Goal: Information Seeking & Learning: Check status

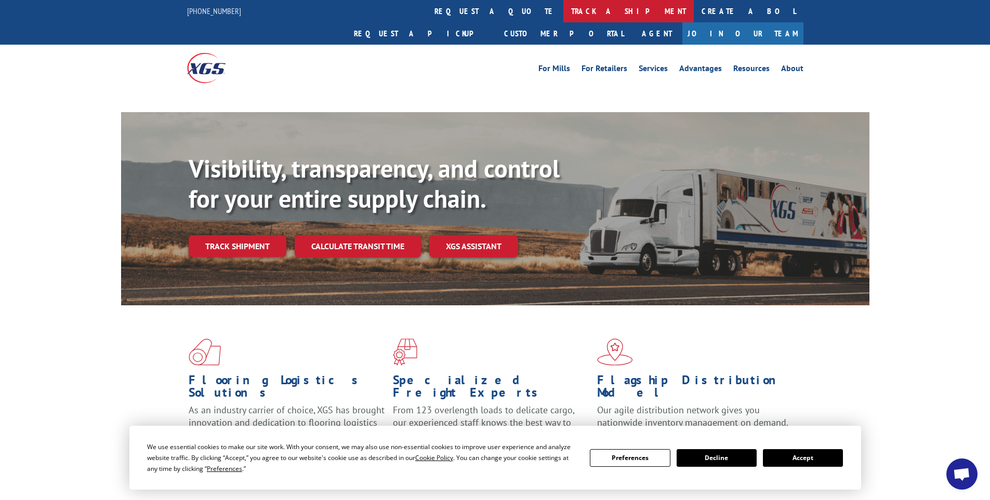
click at [563, 12] on link "track a shipment" at bounding box center [628, 11] width 130 height 22
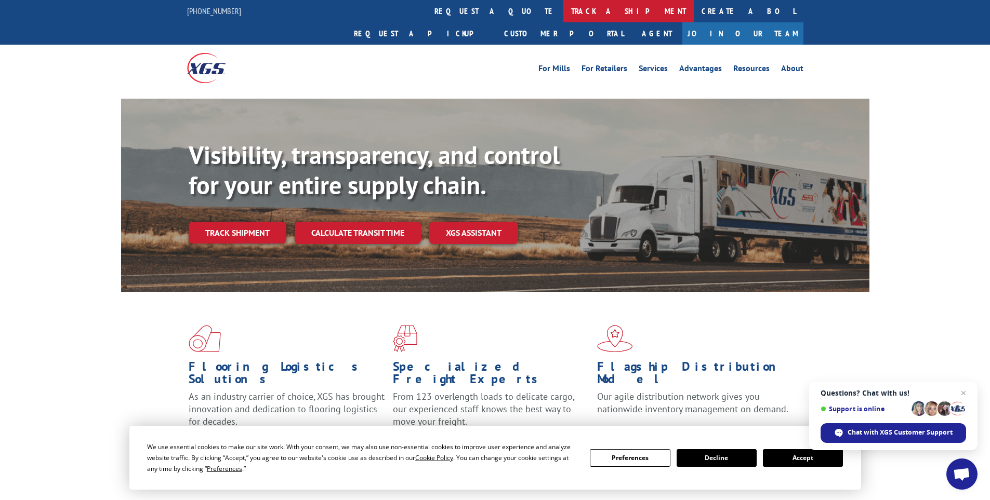
click at [563, 10] on link "track a shipment" at bounding box center [628, 11] width 130 height 22
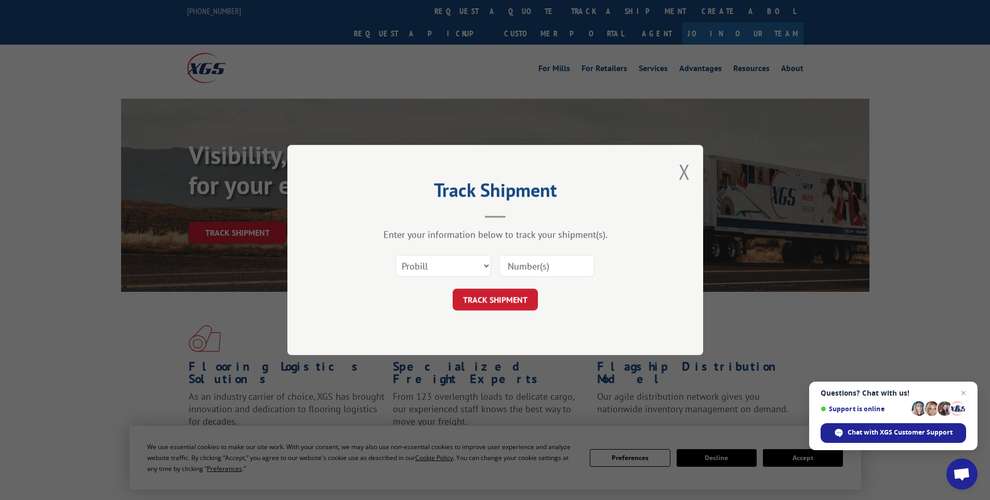
click at [512, 261] on input at bounding box center [547, 266] width 96 height 22
paste input "17341870"
type input "17341870"
click at [452, 289] on button "TRACK SHIPMENT" at bounding box center [494, 300] width 85 height 22
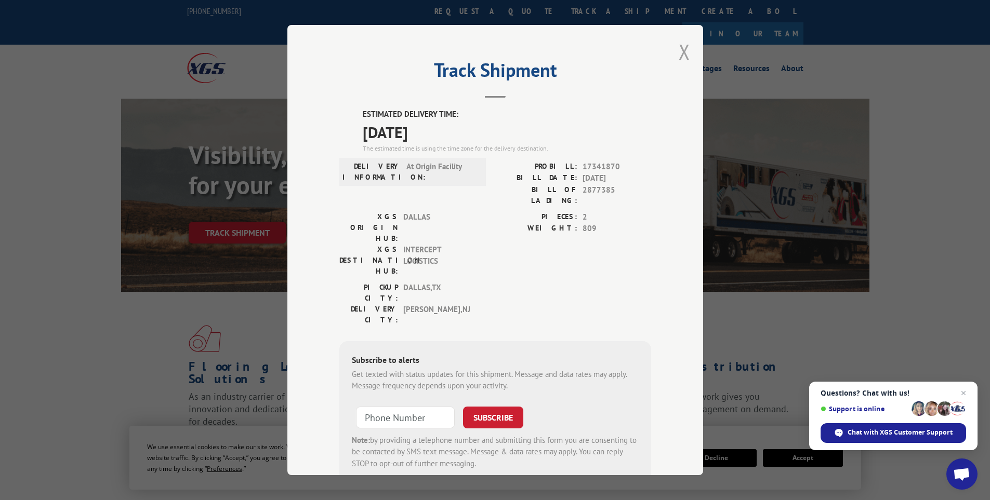
click at [678, 52] on button "Close modal" at bounding box center [683, 52] width 11 height 28
